Goal: Find specific page/section: Find specific page/section

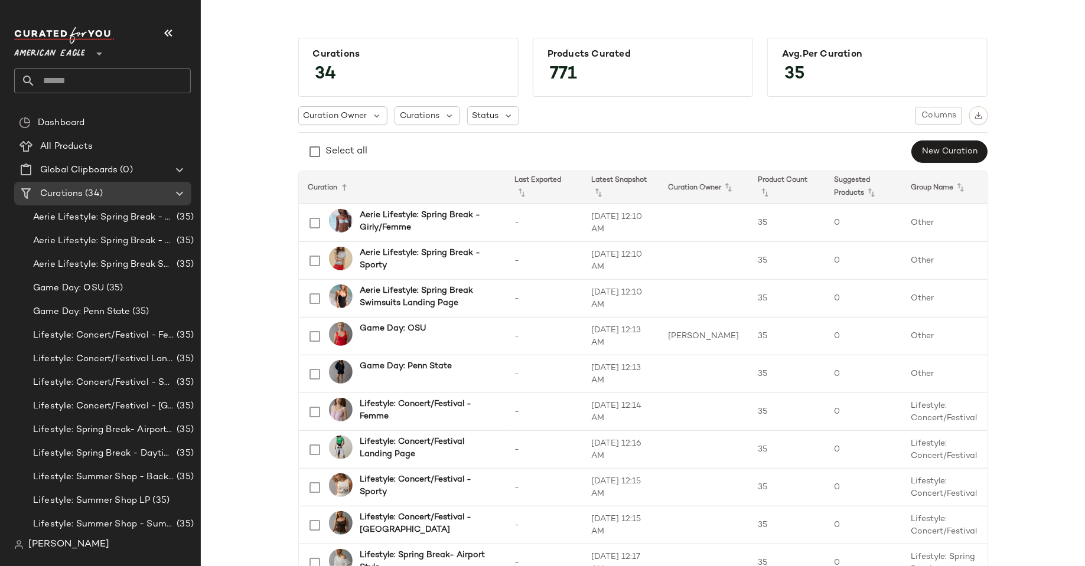
click at [76, 46] on span "American Eagle" at bounding box center [49, 50] width 71 height 21
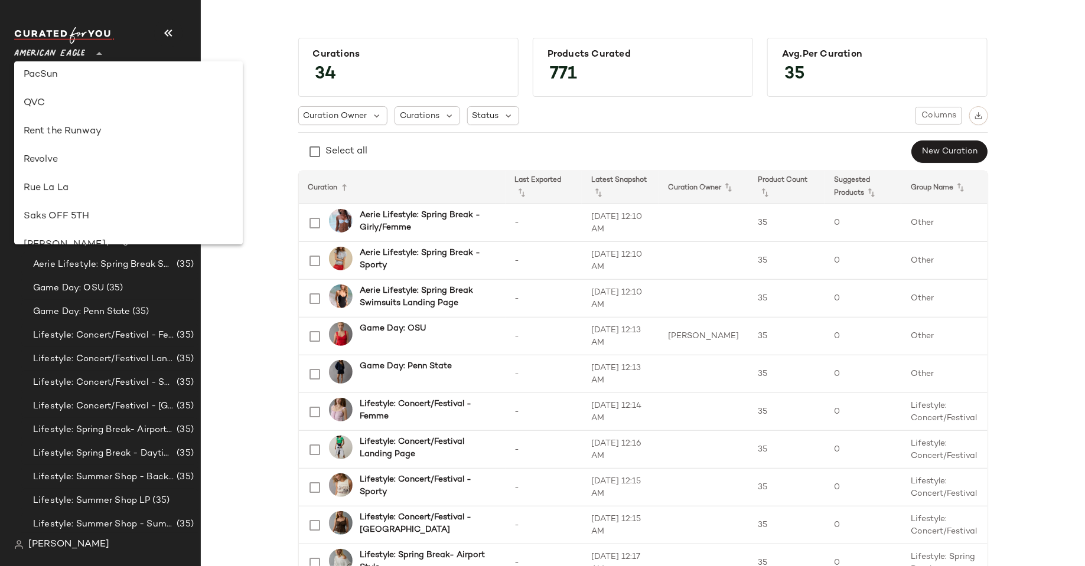
scroll to position [733, 0]
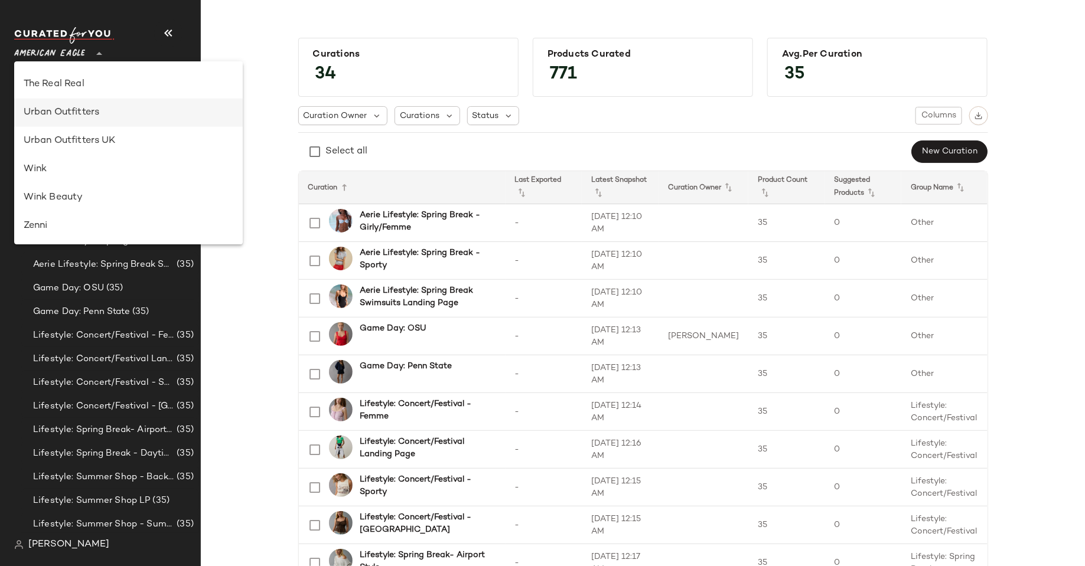
click at [61, 119] on div "Urban Outfitters" at bounding box center [129, 113] width 210 height 14
type input "**"
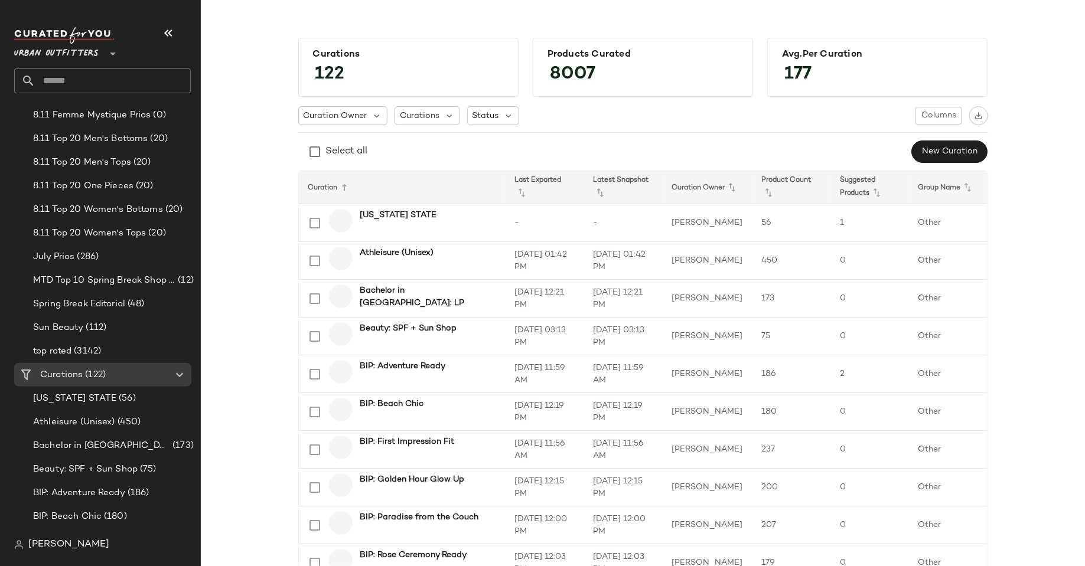
scroll to position [127, 0]
click at [81, 442] on span "Bachelor in [GEOGRAPHIC_DATA]: LP" at bounding box center [101, 445] width 137 height 14
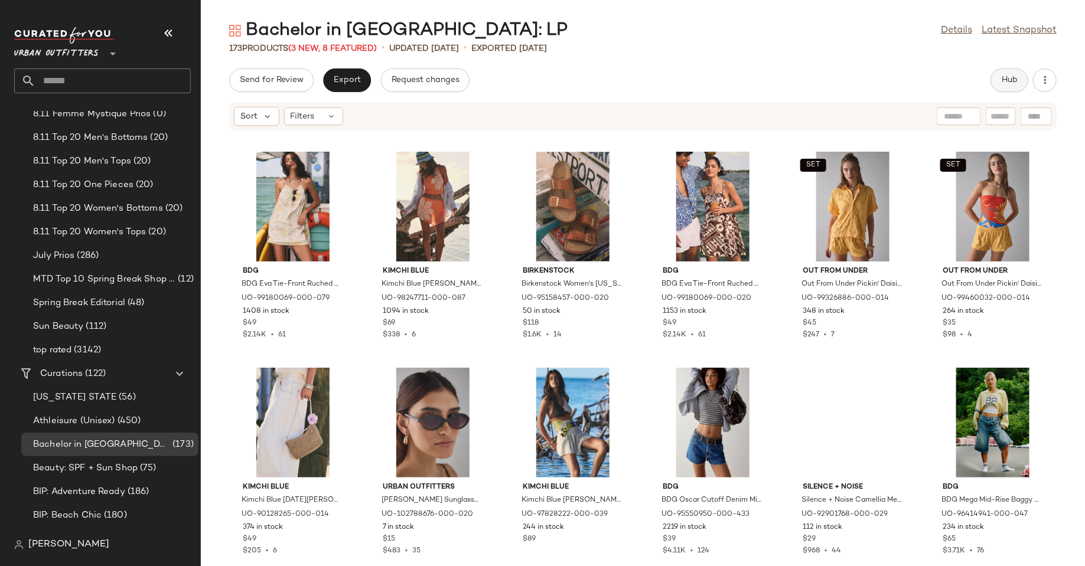
click at [1005, 82] on span "Hub" at bounding box center [1009, 80] width 17 height 9
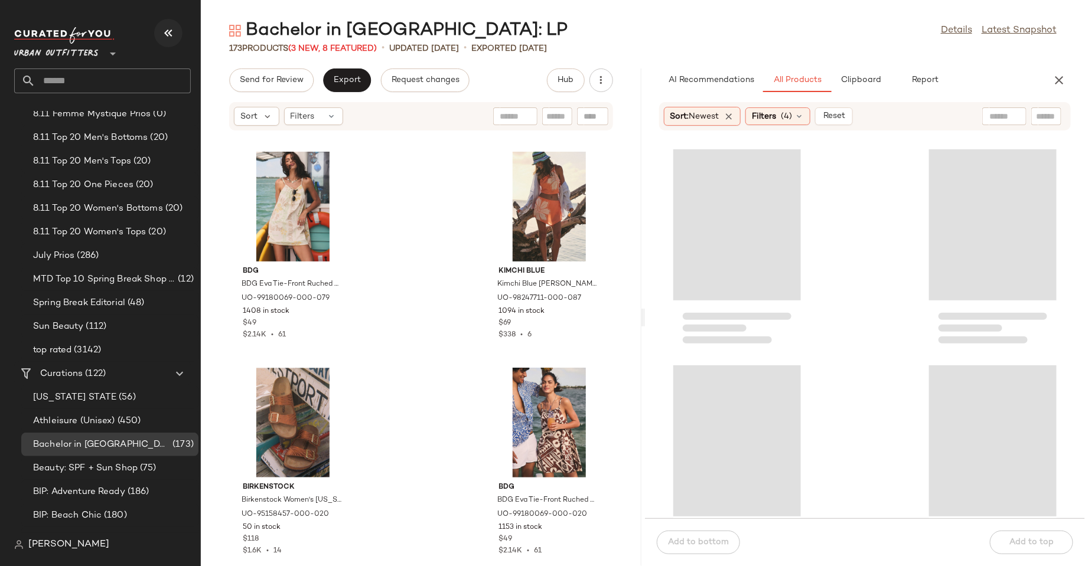
click at [165, 26] on icon "button" at bounding box center [168, 33] width 14 height 14
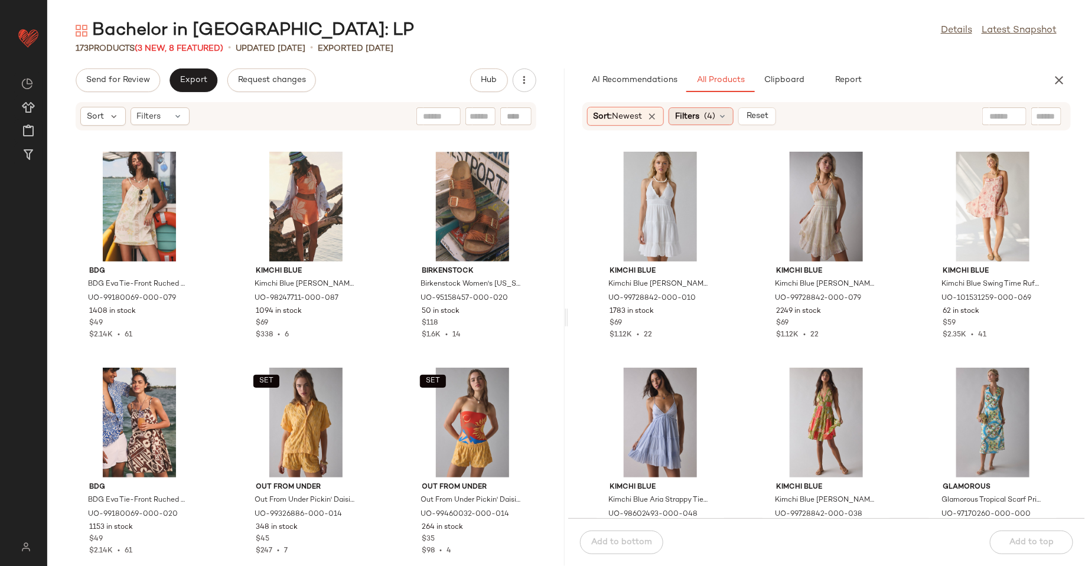
click at [708, 115] on span "(4)" at bounding box center [709, 116] width 11 height 12
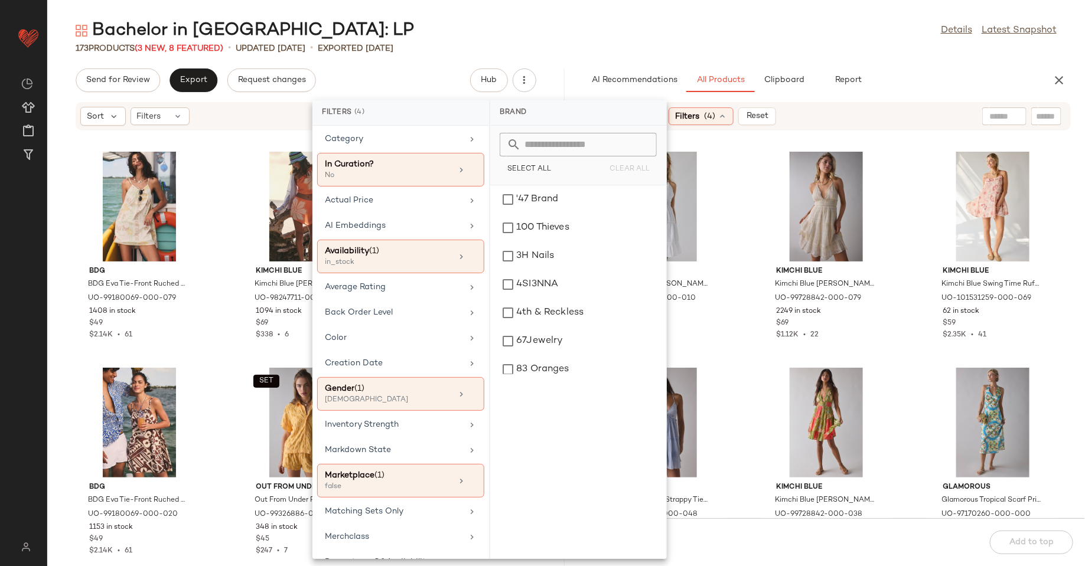
scroll to position [27, 0]
click at [697, 34] on div "Bachelor in Paradise: LP Details Latest Snapshot" at bounding box center [565, 31] width 1037 height 24
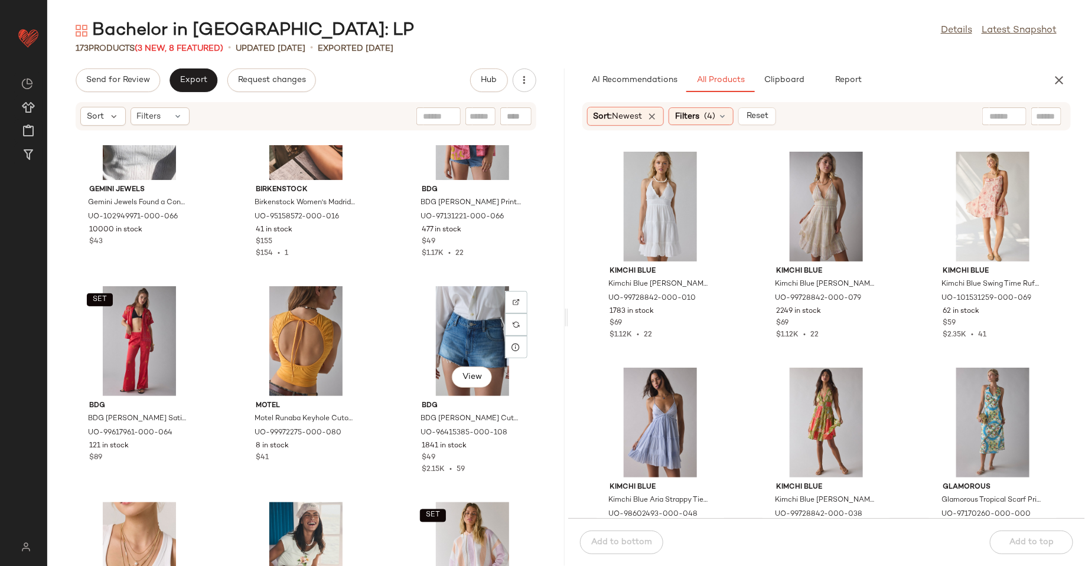
scroll to position [966, 0]
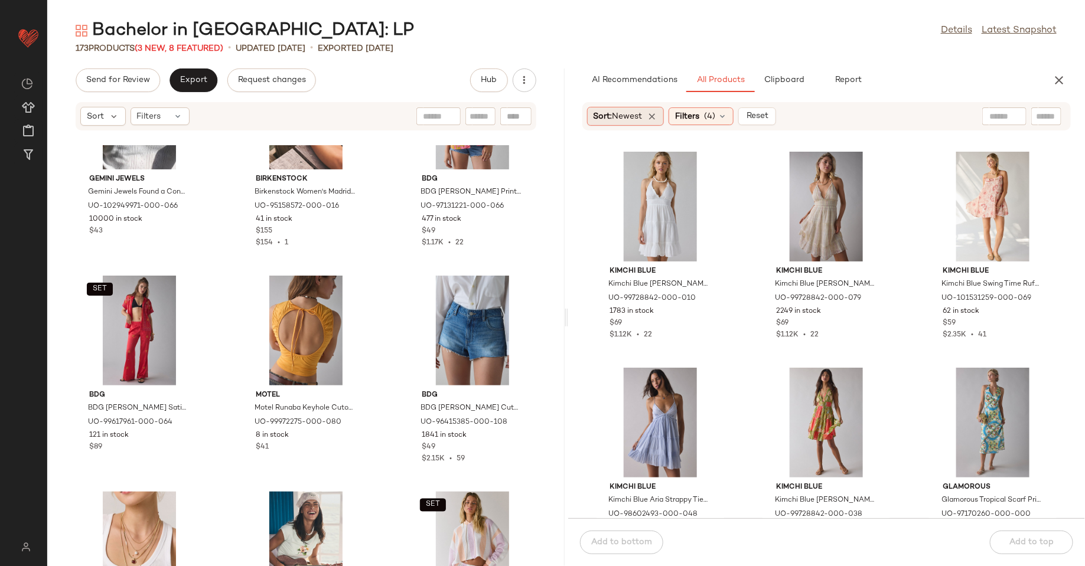
click at [649, 113] on div "Sort: Newest" at bounding box center [625, 116] width 77 height 19
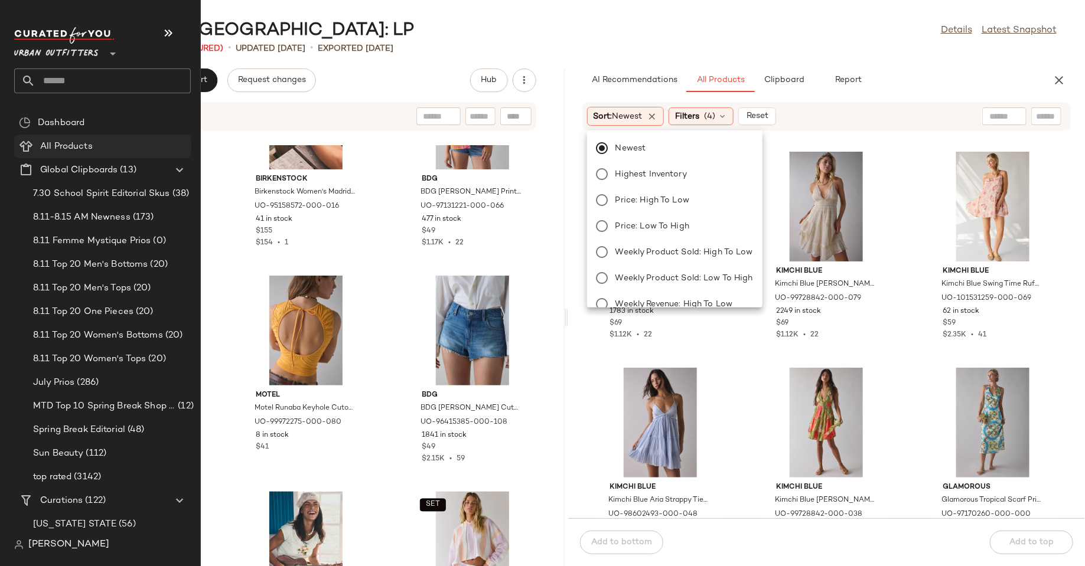
click at [81, 145] on span "All Products" at bounding box center [66, 147] width 53 height 14
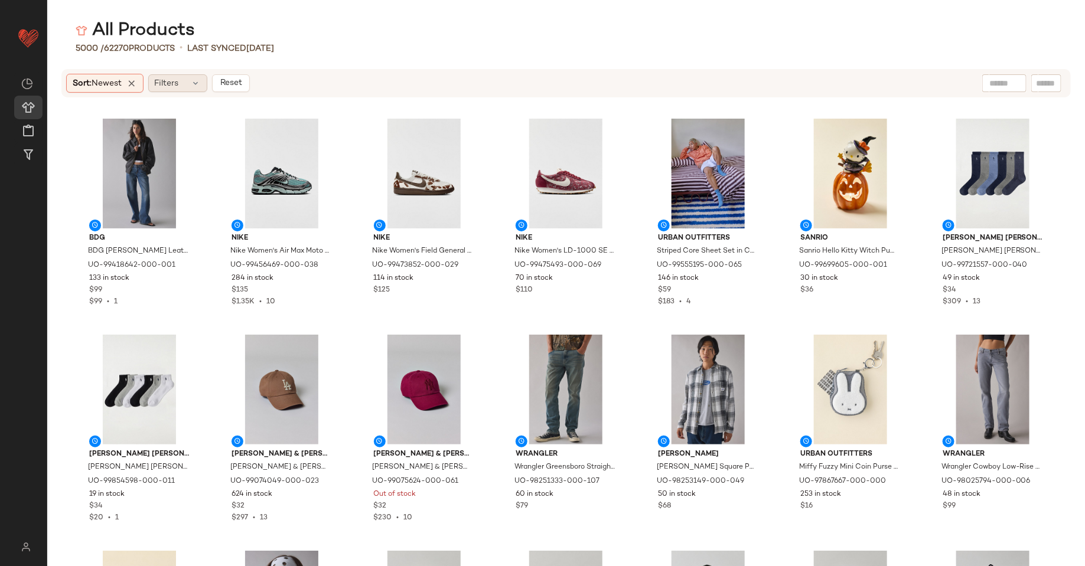
click at [166, 79] on span "Filters" at bounding box center [167, 83] width 24 height 12
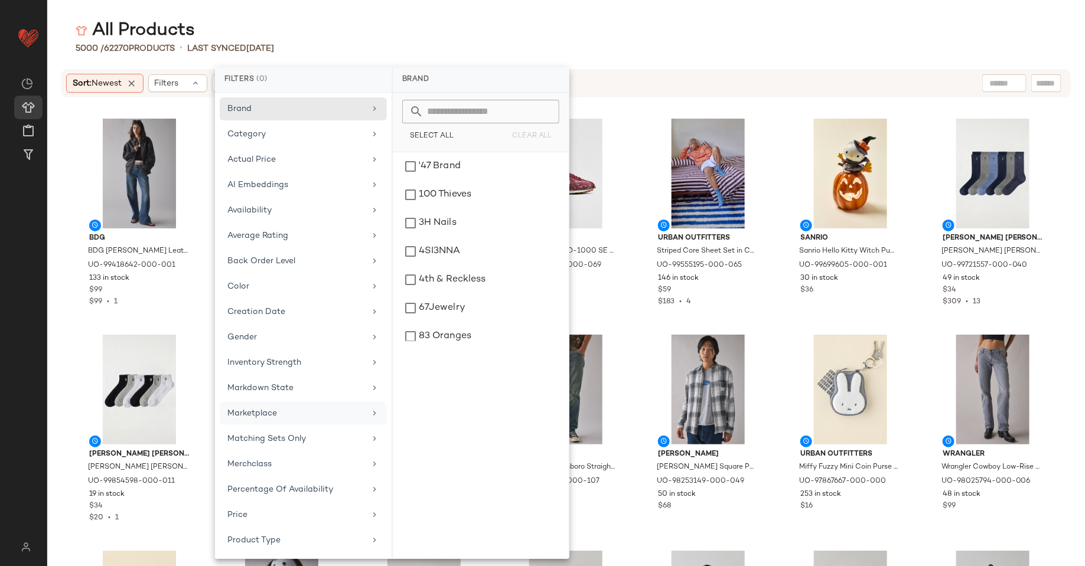
click at [281, 427] on div "Marketplace" at bounding box center [303, 438] width 167 height 23
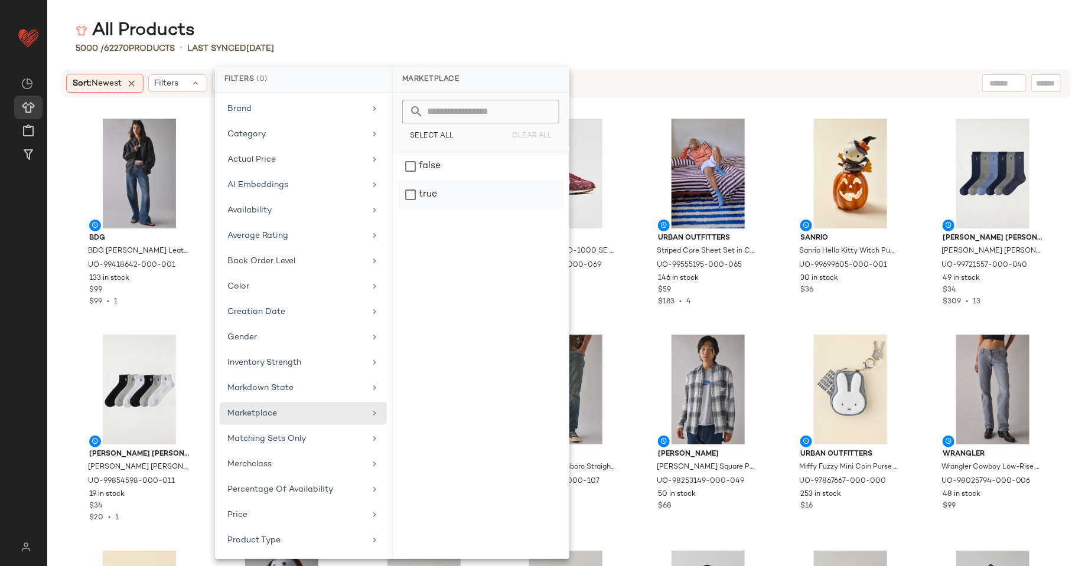
click at [439, 188] on div "true" at bounding box center [480, 195] width 166 height 28
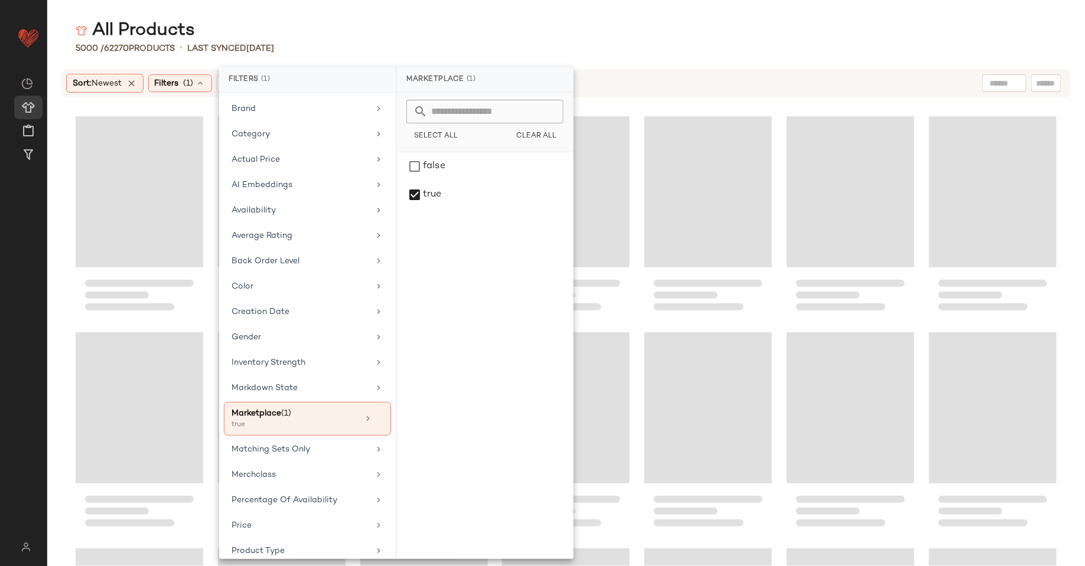
click at [720, 61] on div "All Products 5000 / 62270 Products • Last synced 8/12/25 Sort: Newest Filters (…" at bounding box center [565, 292] width 1037 height 547
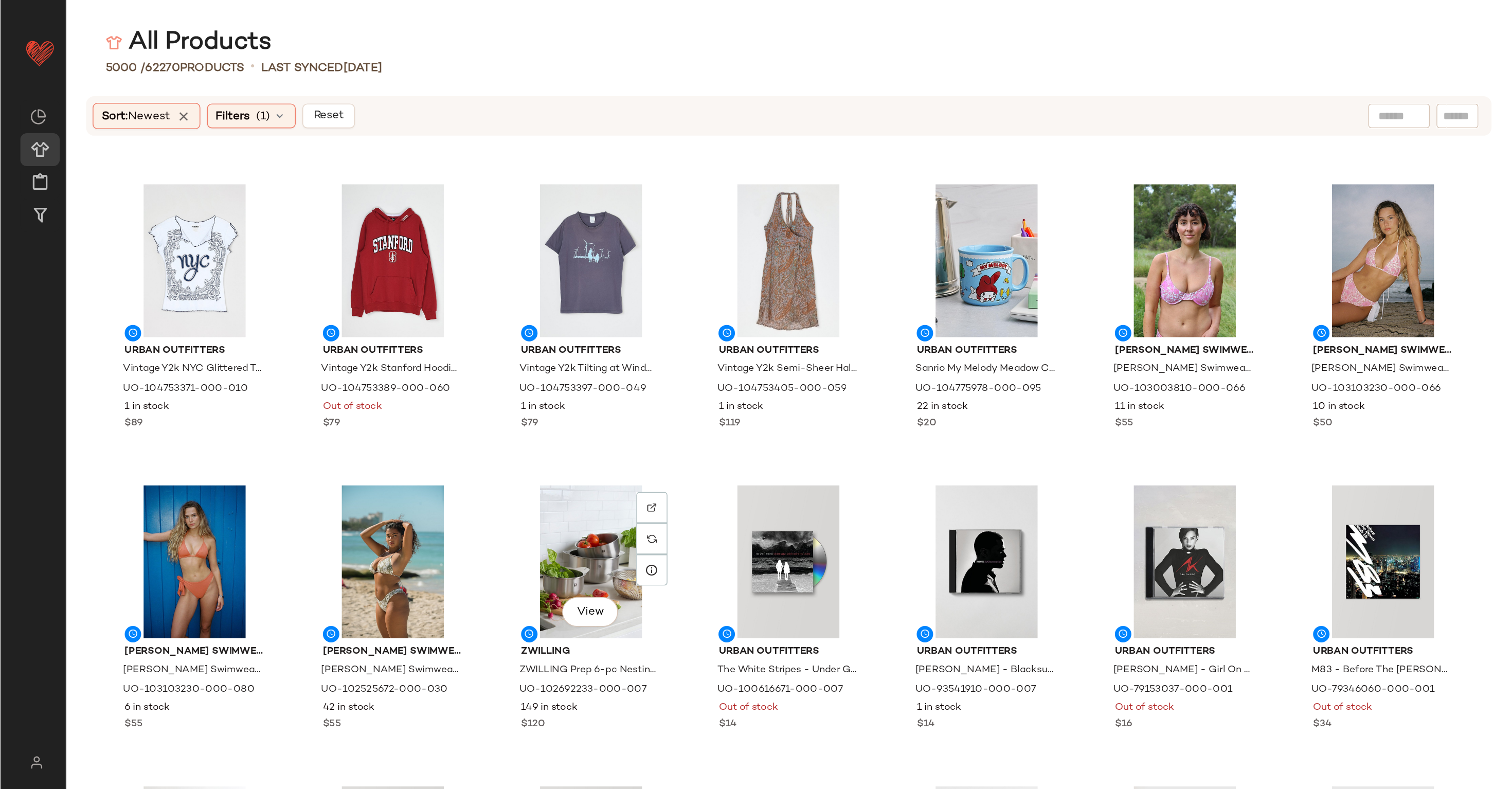
scroll to position [561, 0]
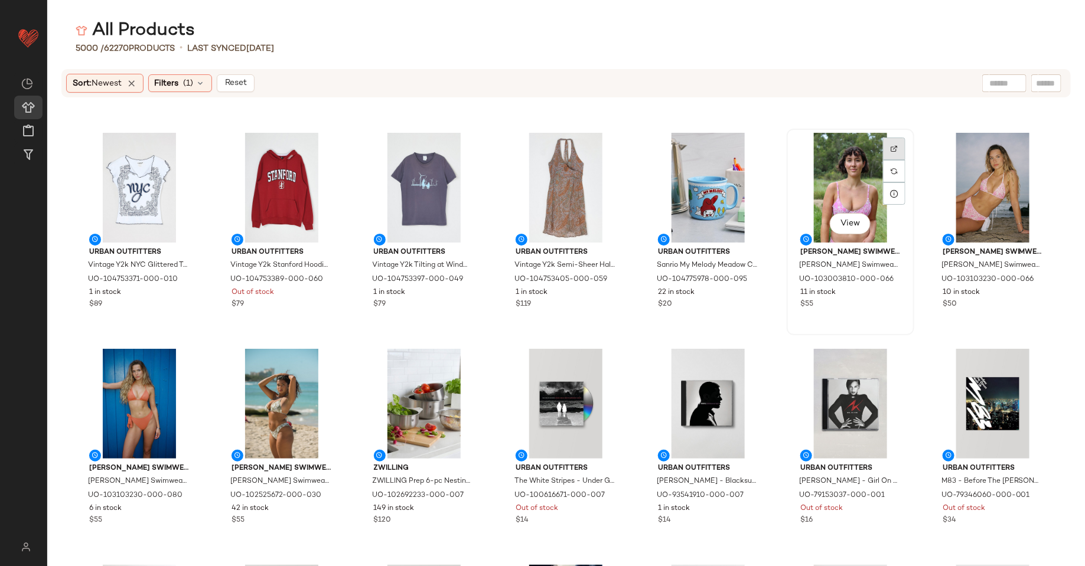
click at [883, 160] on div at bounding box center [894, 171] width 22 height 22
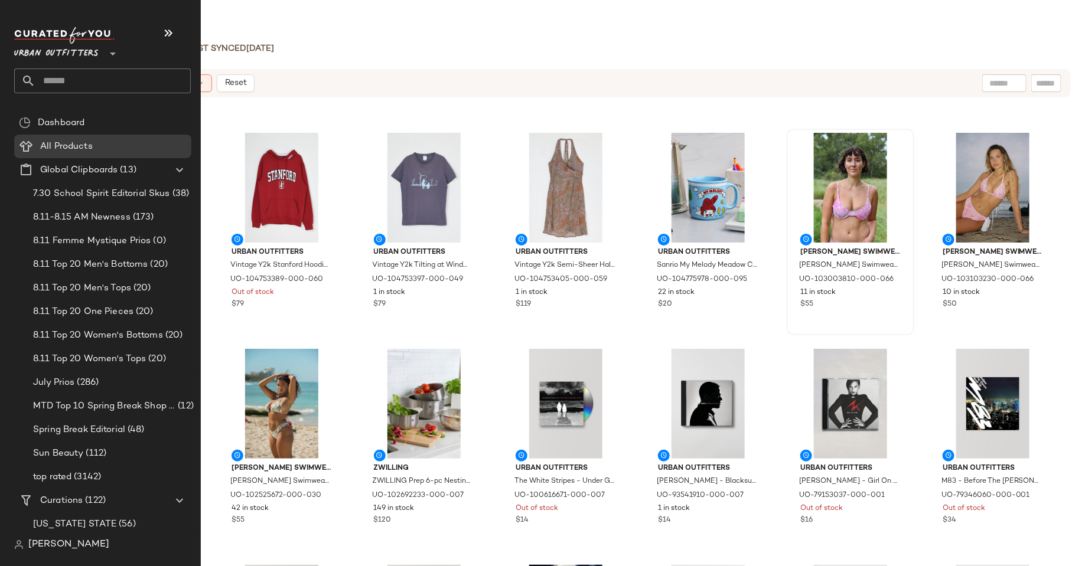
click at [112, 79] on input "text" at bounding box center [112, 80] width 155 height 25
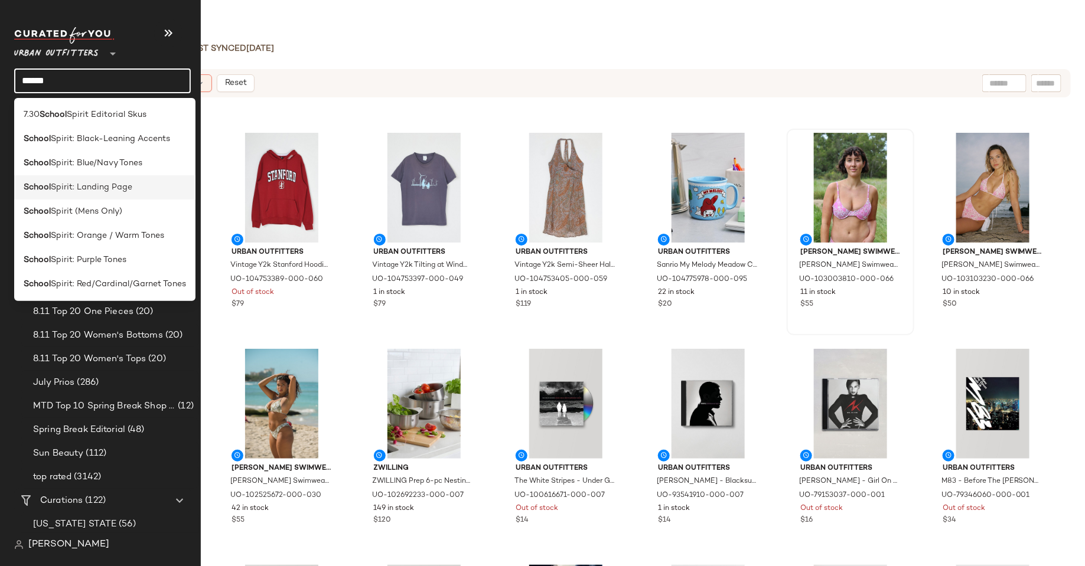
type input "******"
click at [135, 182] on div "School Spirit: Landing Page" at bounding box center [105, 187] width 162 height 12
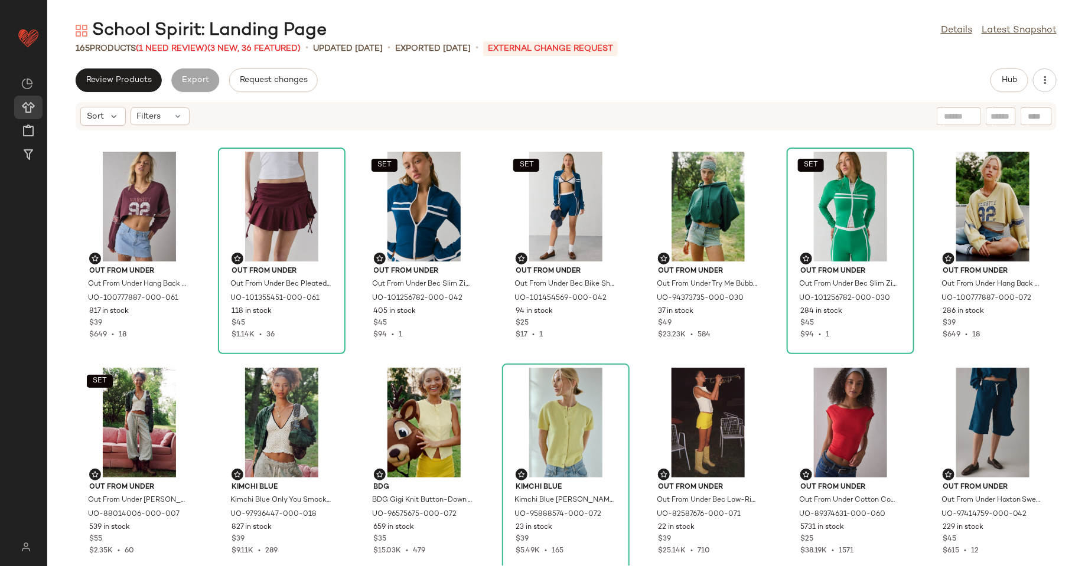
click at [847, 61] on div "School Spirit: Landing Page Details Latest Snapshot 165 Products (1 Need Review…" at bounding box center [565, 292] width 1037 height 547
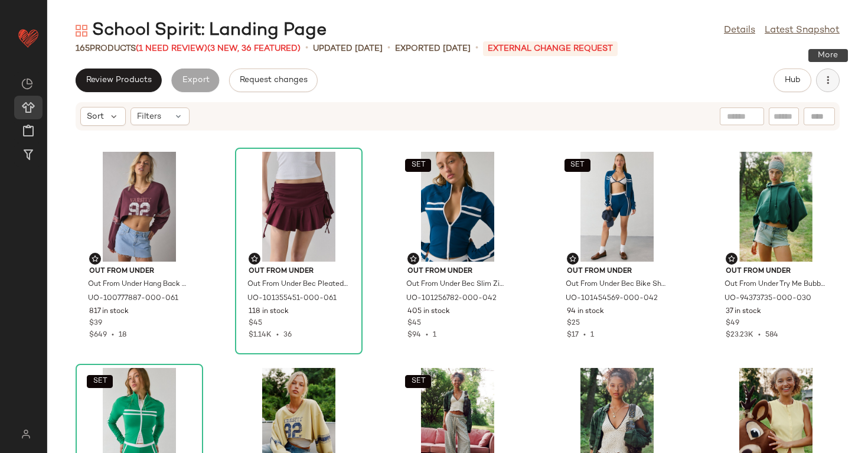
click at [831, 81] on icon "button" at bounding box center [828, 80] width 12 height 12
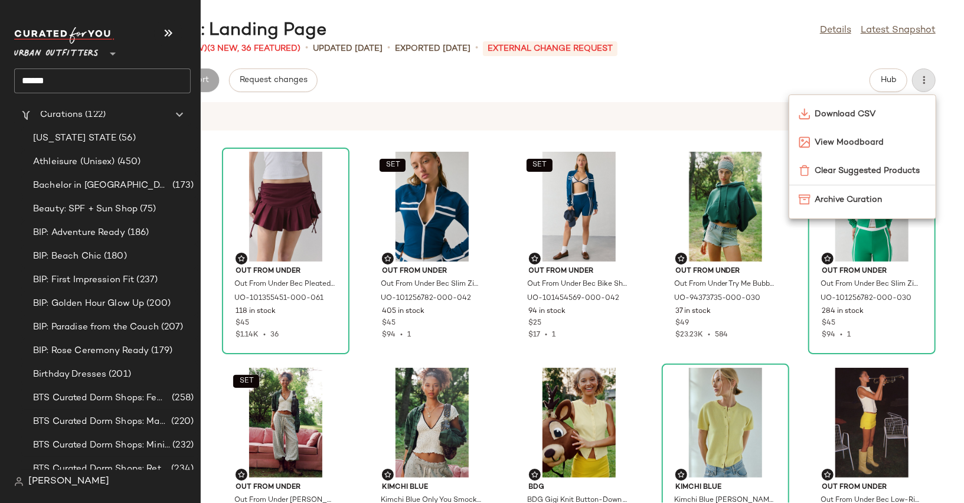
scroll to position [529, 0]
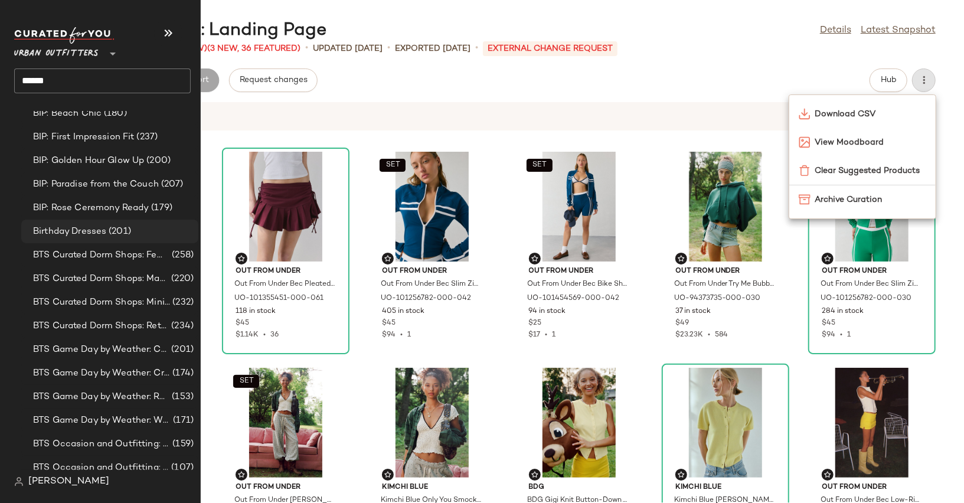
click at [74, 233] on span "Birthday Dresses" at bounding box center [69, 232] width 73 height 14
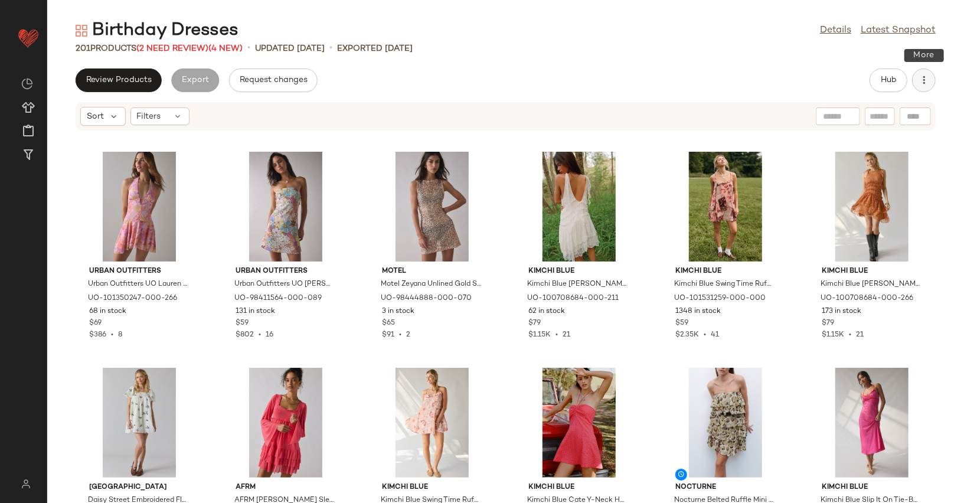
click at [923, 77] on icon "button" at bounding box center [924, 80] width 12 height 12
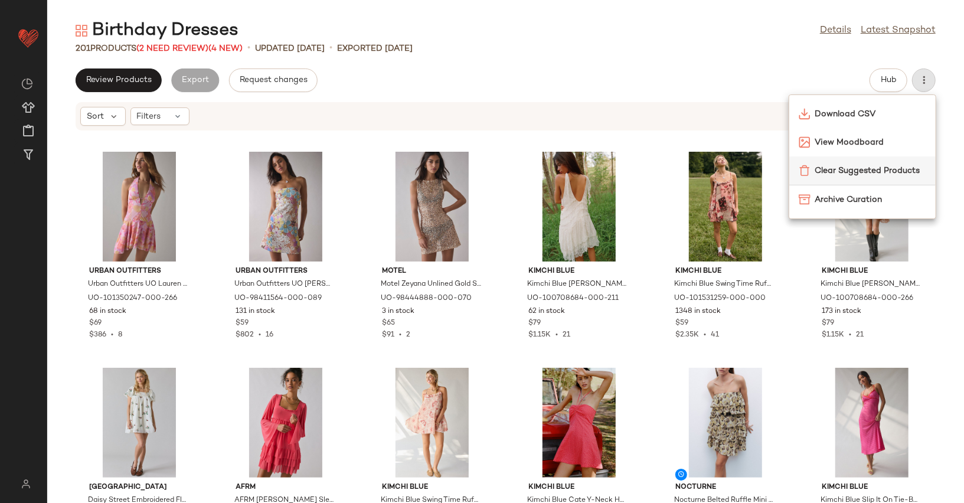
click at [845, 172] on span "Clear Suggested Products" at bounding box center [870, 171] width 111 height 12
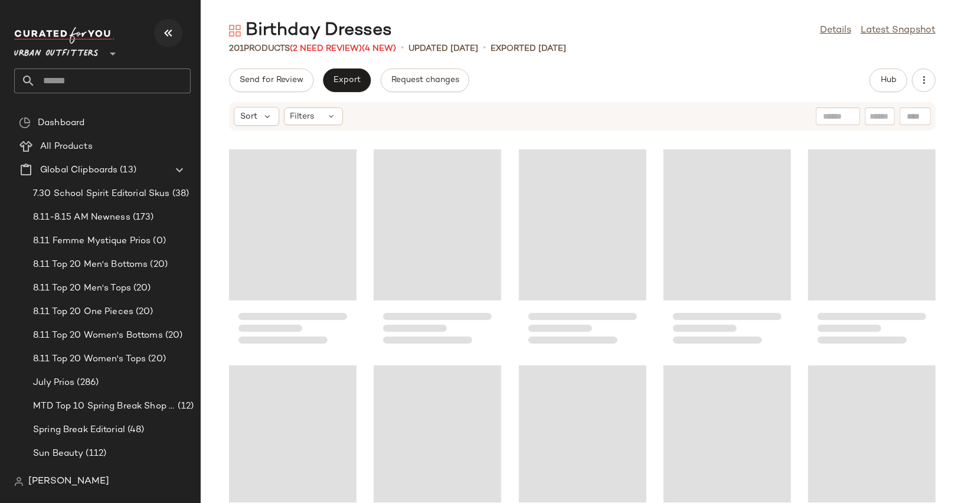
click at [164, 34] on icon "button" at bounding box center [168, 33] width 14 height 14
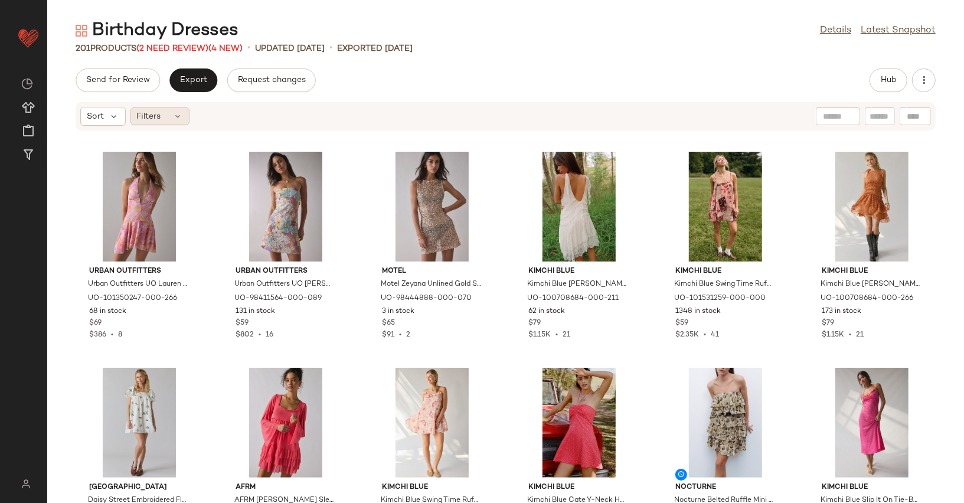
click at [169, 122] on div "Filters" at bounding box center [159, 116] width 59 height 18
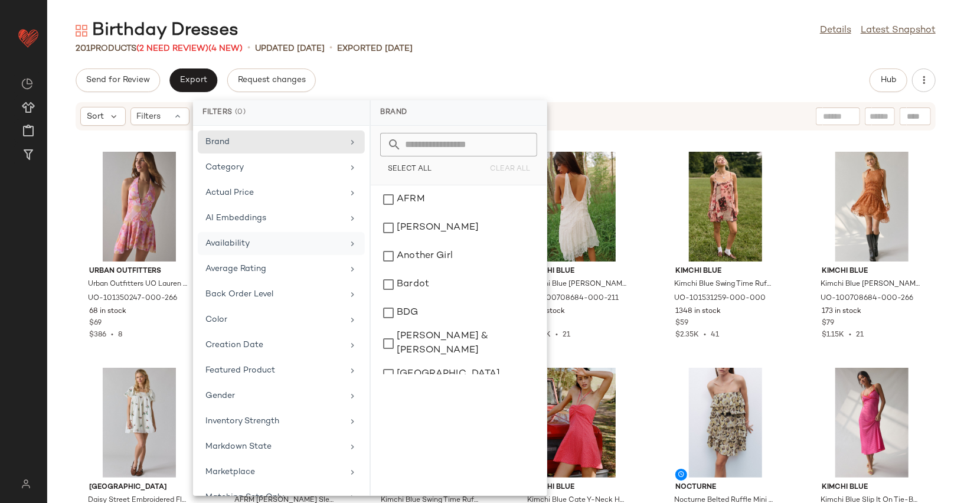
click at [260, 257] on div "Availability" at bounding box center [281, 268] width 167 height 23
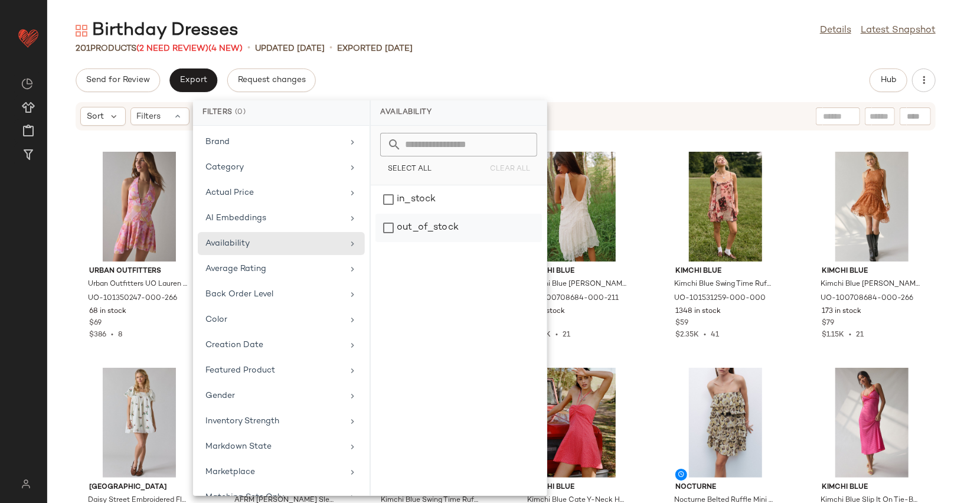
click at [397, 233] on div "out_of_stock" at bounding box center [458, 228] width 166 height 28
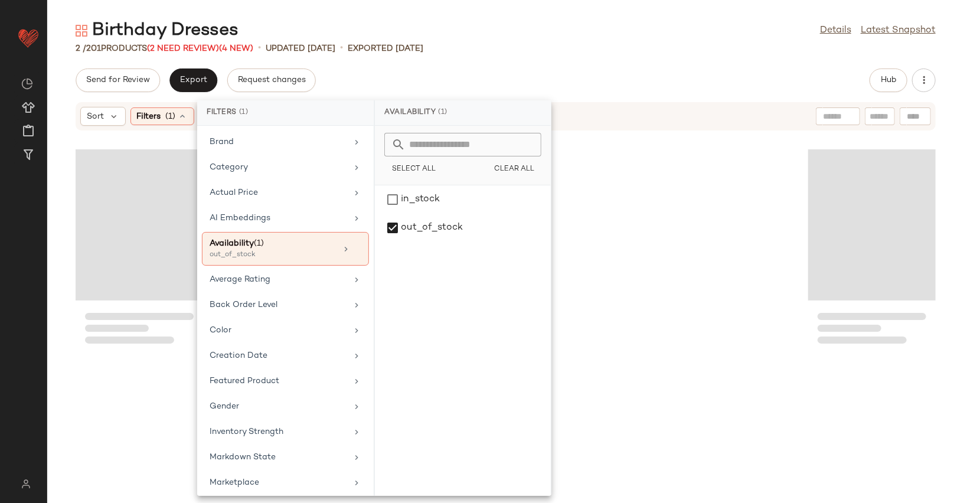
click at [569, 93] on div "Send for Review Export Request changes Hub Sort Filters (1) Reset" at bounding box center [505, 285] width 917 height 435
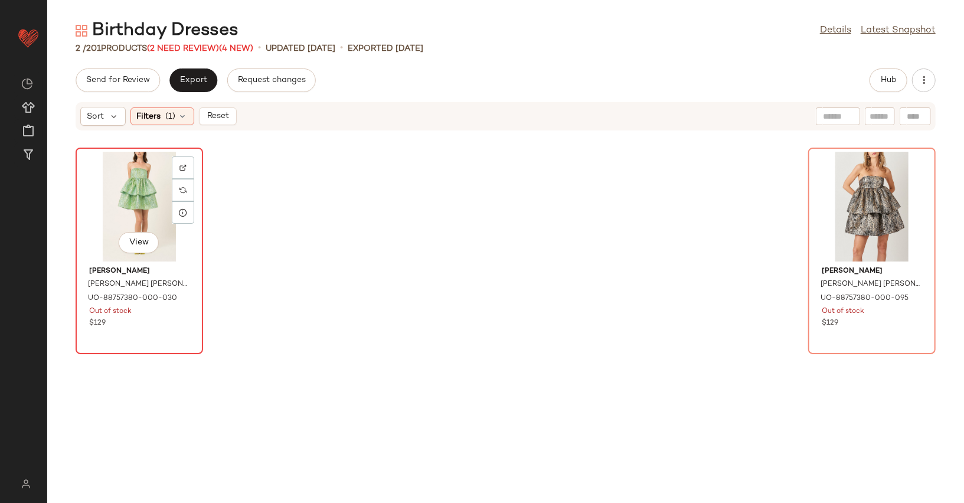
click at [128, 193] on div "View" at bounding box center [139, 207] width 119 height 110
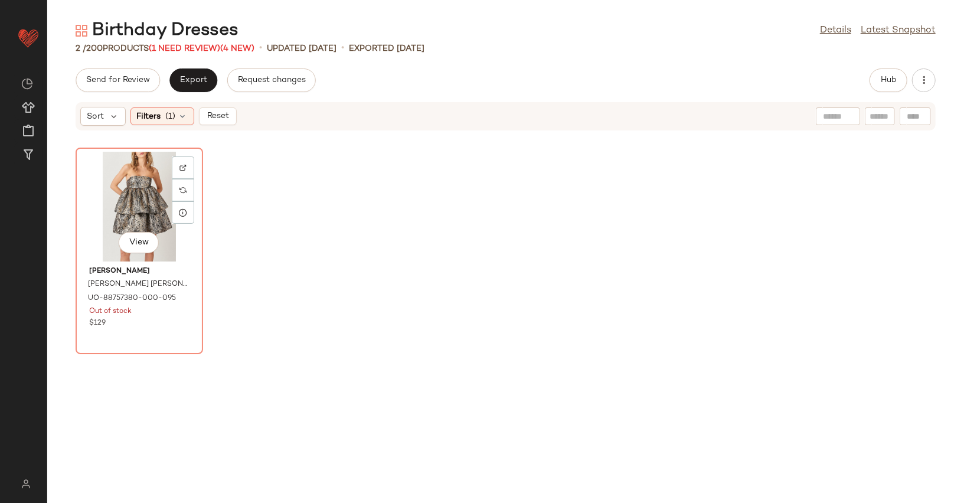
click at [128, 193] on div "View" at bounding box center [139, 207] width 119 height 110
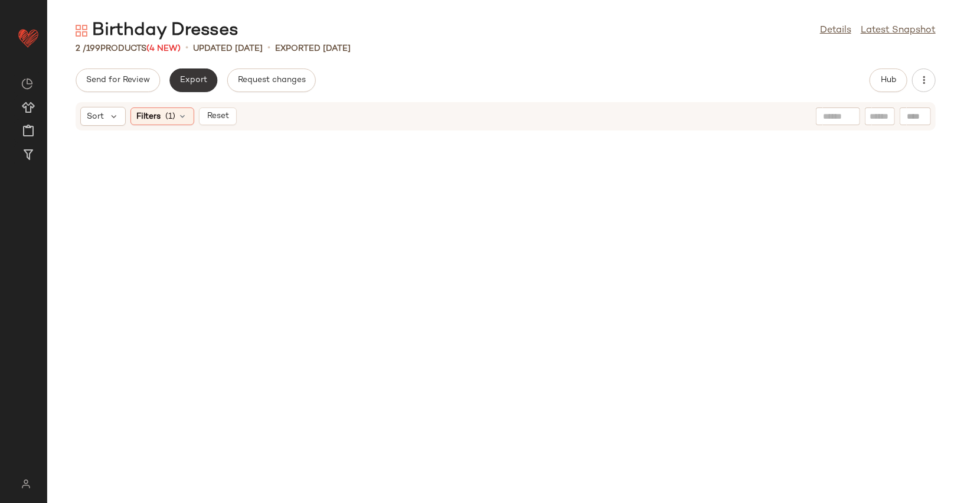
click at [191, 87] on button "Export" at bounding box center [193, 80] width 48 height 24
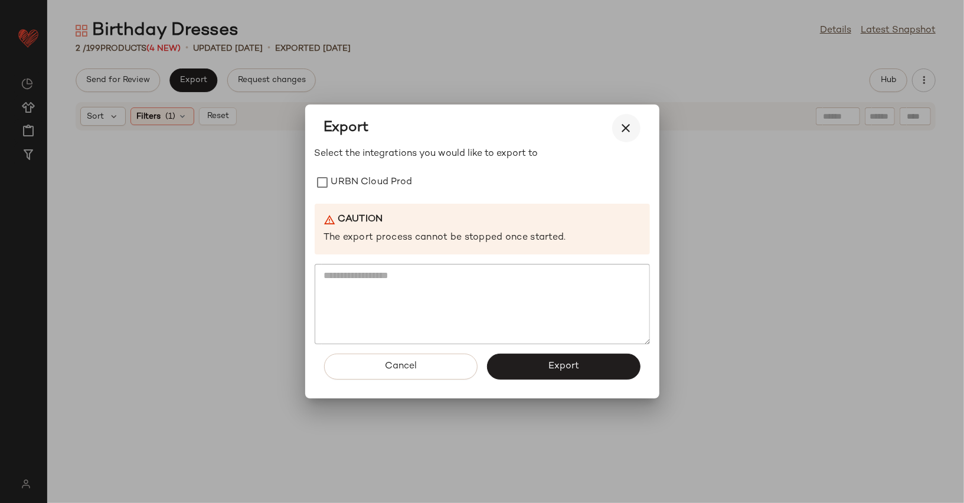
click at [632, 130] on icon "button" at bounding box center [626, 128] width 14 height 14
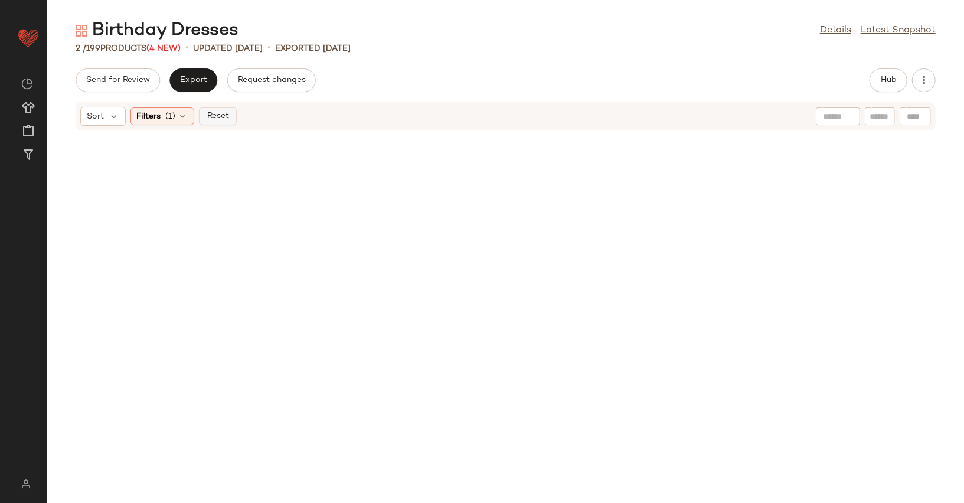
click at [212, 115] on span "Reset" at bounding box center [217, 116] width 22 height 9
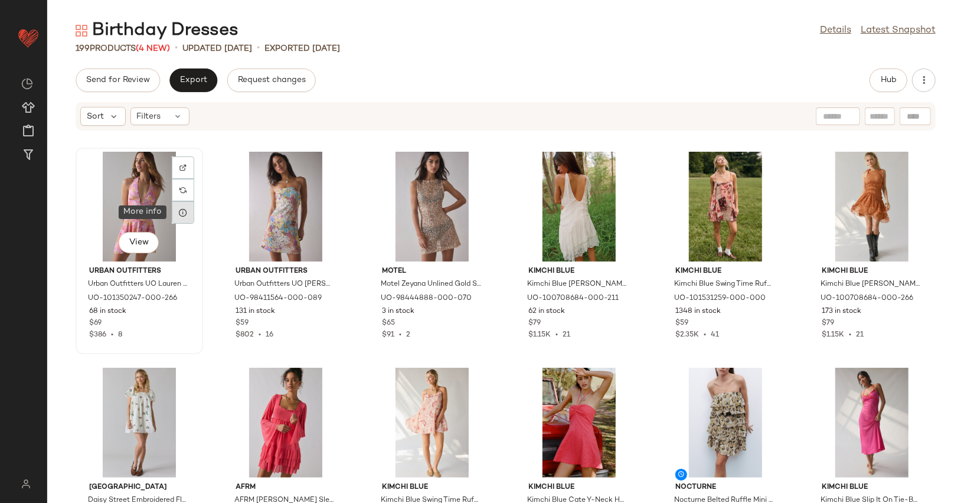
click at [183, 214] on icon at bounding box center [182, 212] width 9 height 9
